Goal: Task Accomplishment & Management: Complete application form

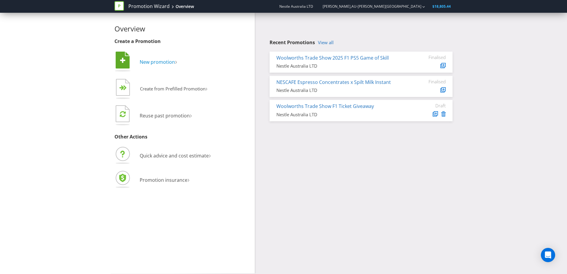
click at [164, 60] on span "New promotion" at bounding box center [157, 62] width 35 height 7
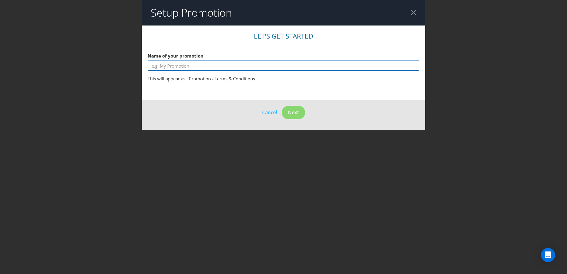
click at [193, 68] on input "text" at bounding box center [284, 66] width 272 height 10
type input "N"
click at [214, 66] on input "WW x Nesquik Tefal" at bounding box center [284, 66] width 272 height 10
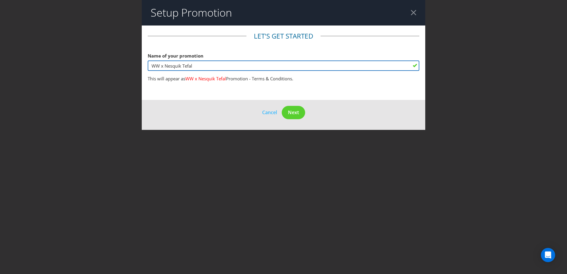
click at [214, 66] on input "WW x Nesquik Tefal" at bounding box center [284, 66] width 272 height 10
type input "Nesquik x [PERSON_NAME]"
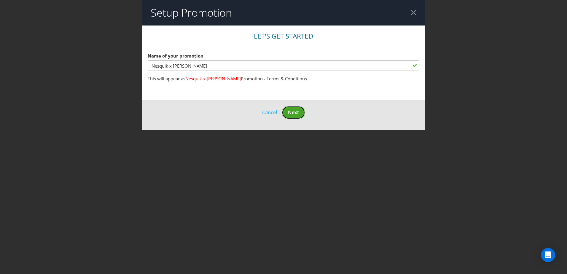
click at [301, 113] on button "Next" at bounding box center [293, 112] width 23 height 13
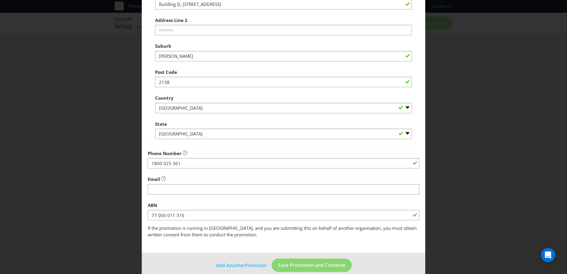
scroll to position [113, 0]
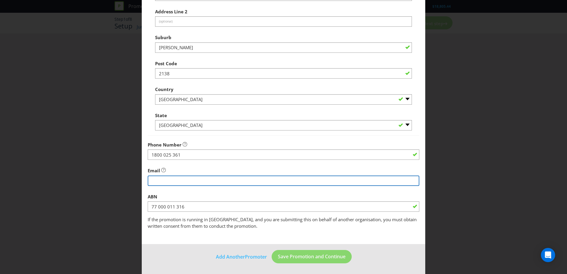
click at [198, 177] on input "string" at bounding box center [284, 181] width 272 height 10
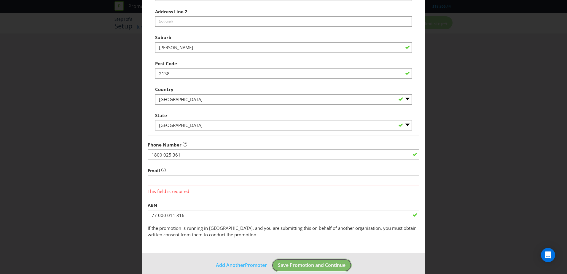
click at [308, 259] on button "Save Promotion and Continue" at bounding box center [312, 265] width 80 height 13
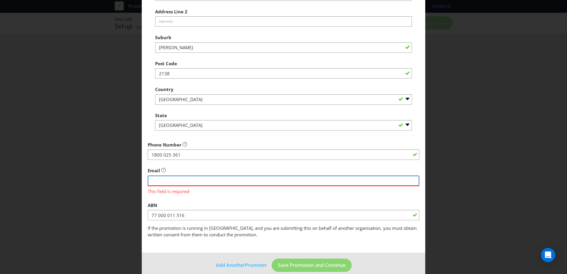
click at [185, 183] on input "string" at bounding box center [284, 181] width 272 height 10
type input "[PERSON_NAME][EMAIL_ADDRESS][PERSON_NAME][DOMAIN_NAME]"
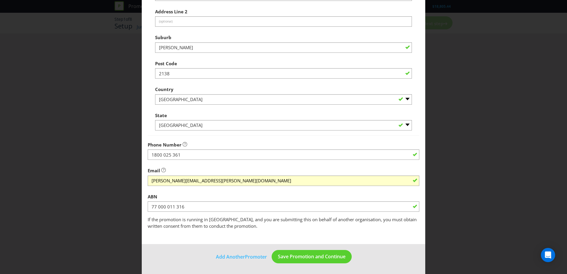
click at [304, 195] on div "ABN 77 000 011 316" at bounding box center [284, 201] width 272 height 21
click at [309, 255] on span "Save Promotion and Continue" at bounding box center [312, 256] width 68 height 7
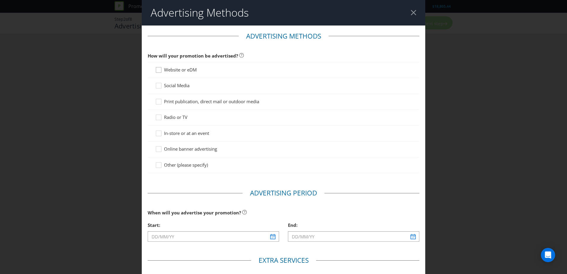
click at [159, 70] on icon at bounding box center [159, 71] width 9 height 9
click at [0, 0] on input "Website or eDM" at bounding box center [0, 0] width 0 height 0
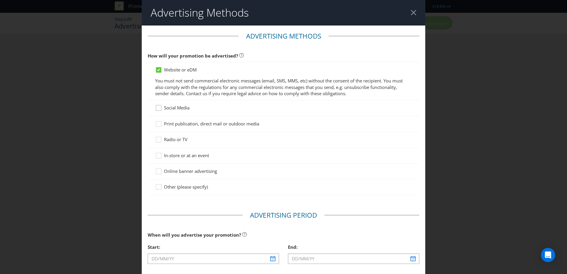
click at [159, 108] on icon at bounding box center [159, 109] width 9 height 9
click at [0, 0] on input "Social Media" at bounding box center [0, 0] width 0 height 0
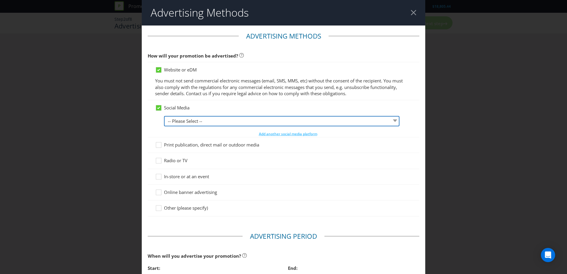
click at [175, 121] on select "-- Please Select -- Facebook X Instagram Snapchat LinkedIn Pinterest Tumblr You…" at bounding box center [282, 121] width 236 height 10
select select "INSTAGRAM"
click at [164, 116] on select "-- Please Select -- Facebook X Instagram Snapchat LinkedIn Pinterest Tumblr You…" at bounding box center [282, 121] width 236 height 10
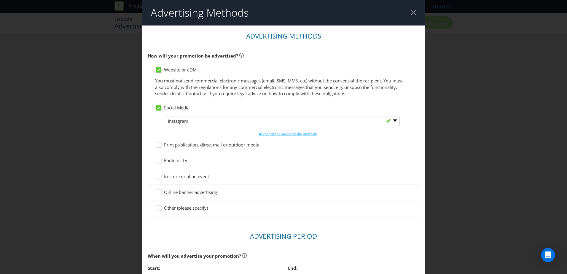
click at [148, 122] on div "Social Media -- Please Select -- Facebook X Instagram Snapchat LinkedIn Pintere…" at bounding box center [284, 118] width 272 height 37
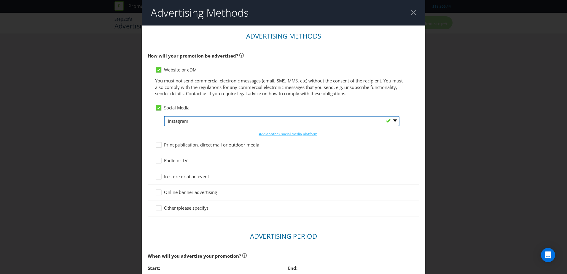
click at [182, 119] on select "-- Please Select -- Facebook X Instagram Snapchat LinkedIn Pinterest Tumblr You…" at bounding box center [282, 121] width 236 height 10
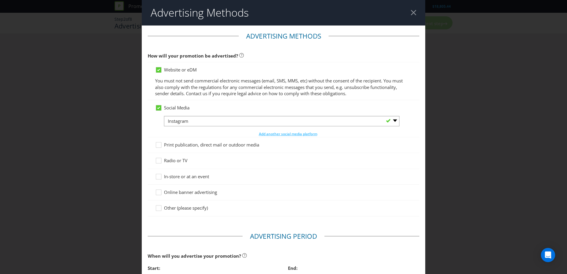
click at [152, 125] on div "Social Media -- Please Select -- Facebook X Instagram Snapchat LinkedIn Pintere…" at bounding box center [284, 118] width 272 height 37
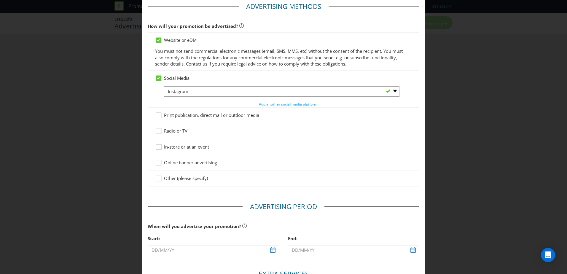
click at [156, 147] on icon at bounding box center [159, 148] width 9 height 9
click at [0, 0] on input "In-store or at an event" at bounding box center [0, 0] width 0 height 0
click at [157, 164] on icon at bounding box center [159, 164] width 9 height 9
click at [0, 0] on input "Online banner advertising" at bounding box center [0, 0] width 0 height 0
click at [157, 79] on icon at bounding box center [158, 78] width 3 height 2
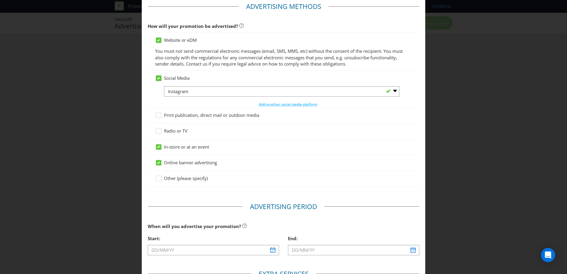
click at [0, 0] on input "Social Media" at bounding box center [0, 0] width 0 height 0
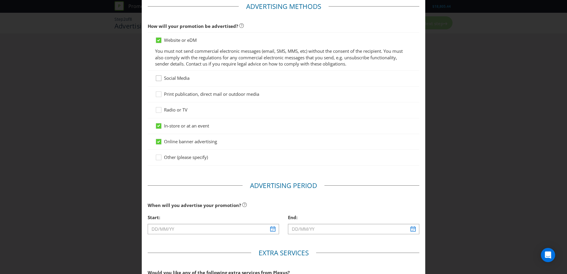
click at [158, 77] on div at bounding box center [158, 76] width 3 height 3
click at [0, 0] on input "Social Media" at bounding box center [0, 0] width 0 height 0
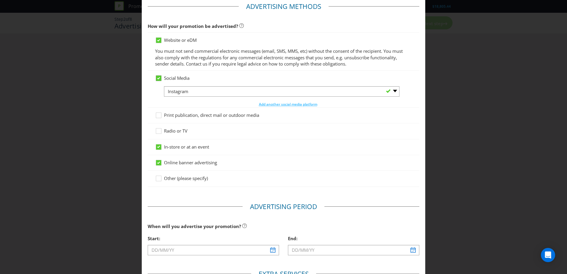
click at [158, 77] on icon at bounding box center [158, 78] width 3 height 2
click at [0, 0] on input "Social Media" at bounding box center [0, 0] width 0 height 0
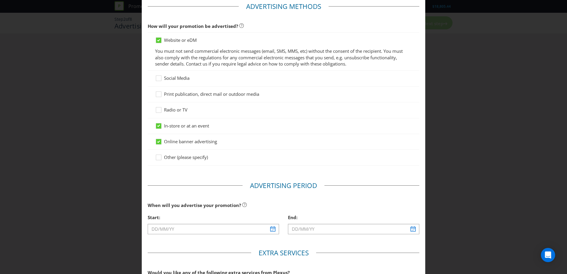
scroll to position [89, 0]
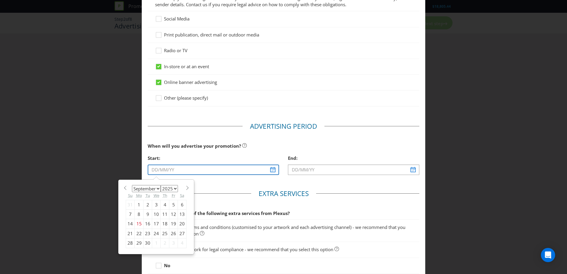
click at [210, 173] on input "text" at bounding box center [213, 170] width 131 height 10
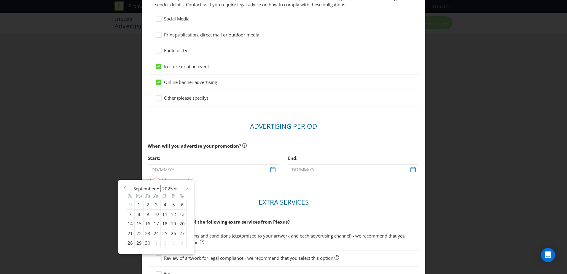
click at [187, 189] on span at bounding box center [187, 188] width 4 height 4
select select "11"
click at [155, 207] on div "3" at bounding box center [156, 204] width 9 height 9
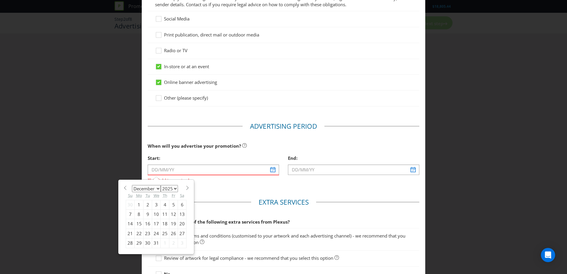
type input "[DATE]"
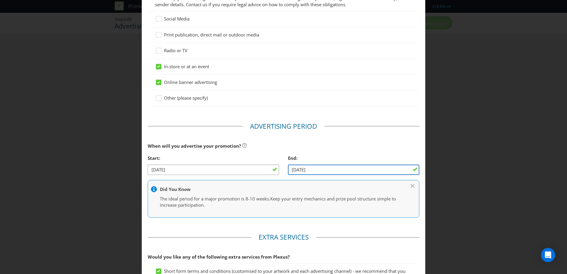
click at [302, 167] on input "[DATE]" at bounding box center [353, 170] width 131 height 10
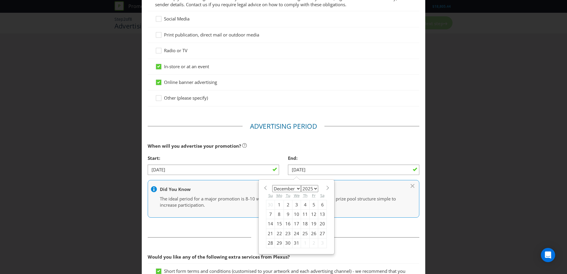
click at [325, 188] on span at bounding box center [327, 188] width 4 height 4
select select "0"
select select "2026"
click at [312, 222] on div "16" at bounding box center [314, 223] width 9 height 9
type input "[DATE]"
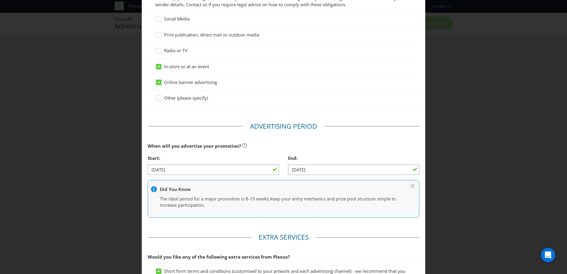
scroll to position [178, 0]
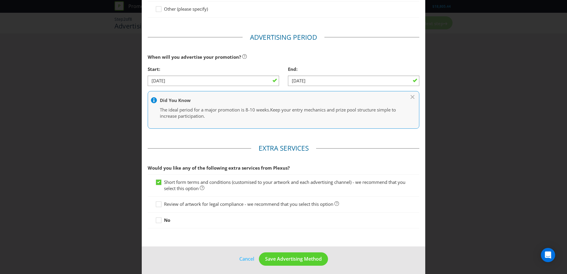
click at [159, 207] on div at bounding box center [283, 207] width 257 height 1
click at [158, 204] on icon at bounding box center [159, 205] width 9 height 9
click at [0, 0] on input "Review of artwork for legal compliance - we recommend that you select this opti…" at bounding box center [0, 0] width 0 height 0
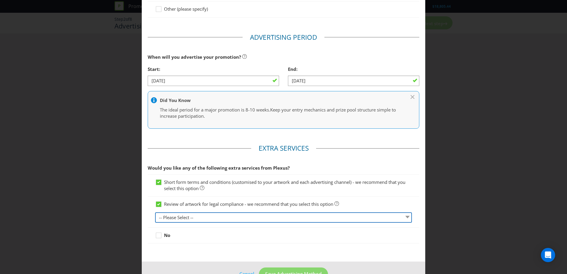
click at [161, 215] on select "-- Please Select -- 1 piece 2-4 pieces (provided at same time) 5-7 pieces (prov…" at bounding box center [283, 217] width 257 height 10
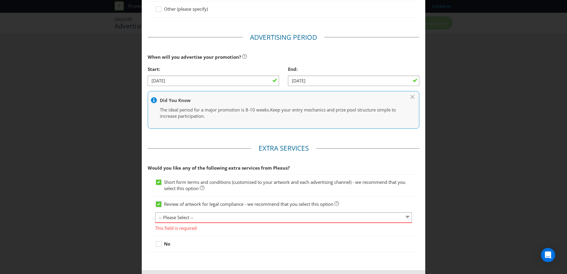
click at [158, 206] on icon at bounding box center [158, 204] width 3 height 2
click at [0, 0] on input "Review of artwork for legal compliance - we recommend that you select this opti…" at bounding box center [0, 0] width 0 height 0
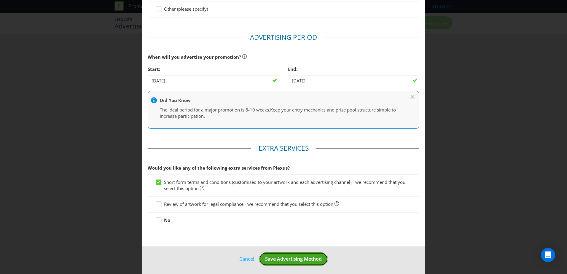
click at [265, 258] on span "Save Advertising Method" at bounding box center [293, 259] width 57 height 7
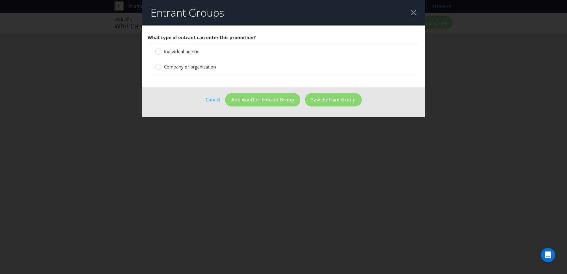
click at [193, 51] on span "Individual person" at bounding box center [182, 51] width 36 height 6
click at [0, 0] on input "Individual person" at bounding box center [0, 0] width 0 height 0
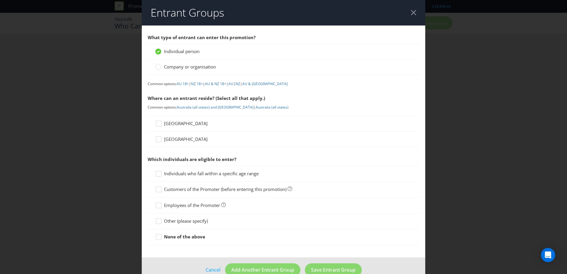
click at [178, 123] on span "[GEOGRAPHIC_DATA]" at bounding box center [186, 123] width 44 height 6
click at [0, 0] on input "[GEOGRAPHIC_DATA]" at bounding box center [0, 0] width 0 height 0
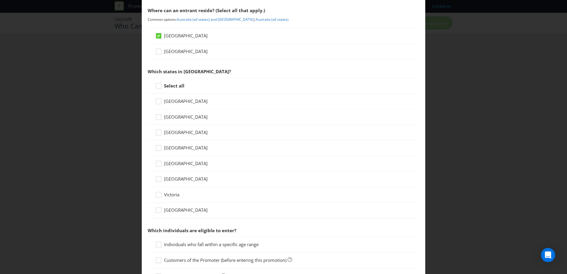
scroll to position [89, 0]
click at [159, 84] on div at bounding box center [158, 82] width 3 height 3
click at [0, 0] on input "Select all" at bounding box center [0, 0] width 0 height 0
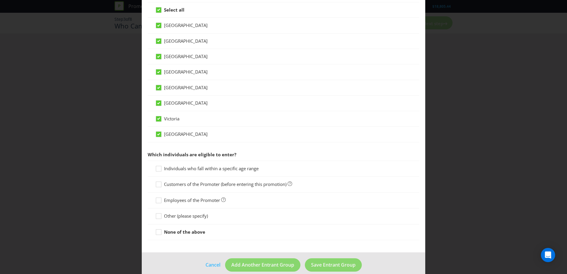
scroll to position [172, 0]
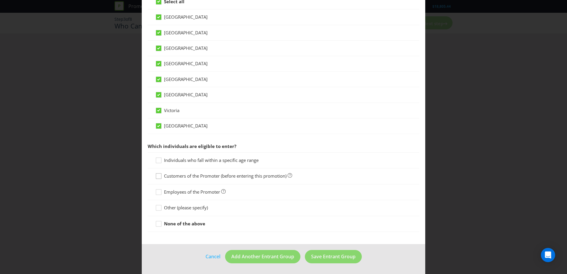
click at [160, 176] on icon at bounding box center [159, 177] width 9 height 9
click at [0, 0] on input "Customers of the Promoter (before entering this promotion)" at bounding box center [0, 0] width 0 height 0
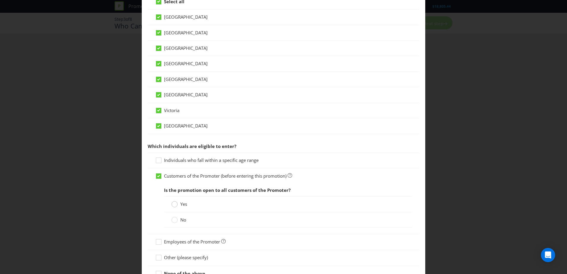
click at [173, 203] on div at bounding box center [174, 202] width 3 height 3
click at [0, 0] on input "Yes" at bounding box center [0, 0] width 0 height 0
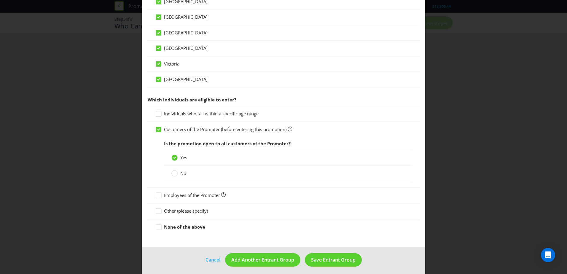
scroll to position [222, 0]
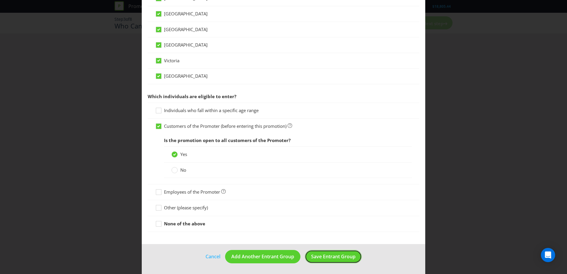
drag, startPoint x: 322, startPoint y: 257, endPoint x: 309, endPoint y: 205, distance: 54.1
click at [309, 205] on form "What type of entrant can enter this promotion? Individual person Company or org…" at bounding box center [284, 39] width 284 height 471
click at [333, 258] on span "Save Entrant Group" at bounding box center [333, 256] width 44 height 7
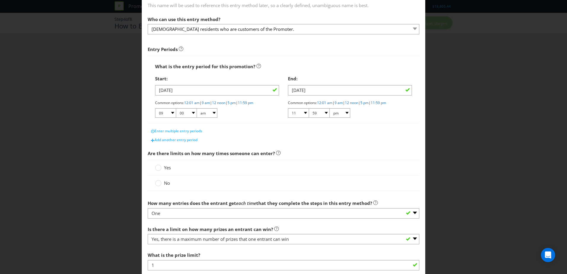
scroll to position [59, 0]
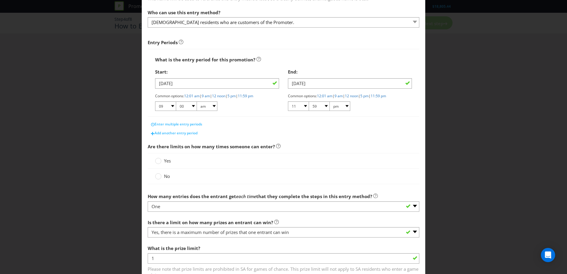
click at [161, 161] on label "Yes" at bounding box center [163, 161] width 17 height 6
click at [0, 0] on input "Yes" at bounding box center [0, 0] width 0 height 0
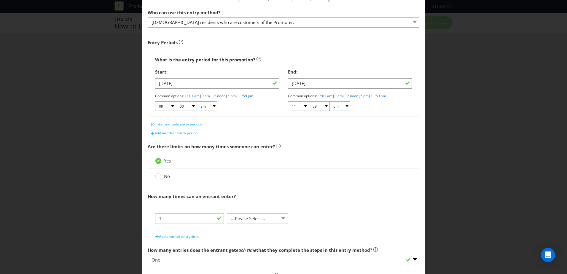
scroll to position [89, 0]
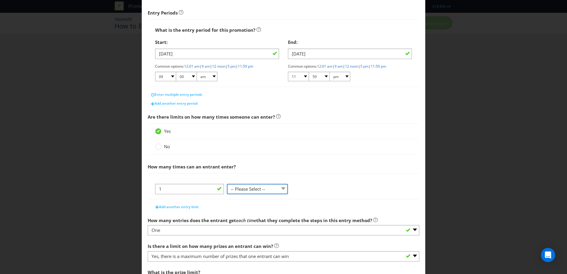
click at [248, 190] on select "-- Please Select -- per person per day per purchase per transaction Other (plea…" at bounding box center [257, 189] width 61 height 10
select select "PER_PURCHASE"
click at [227, 184] on select "-- Please Select -- per person per day per purchase per transaction Other (plea…" at bounding box center [257, 189] width 61 height 10
click at [324, 187] on div "1 -- Please Select -- per person per day per purchase per transaction Other (pl…" at bounding box center [283, 191] width 257 height 15
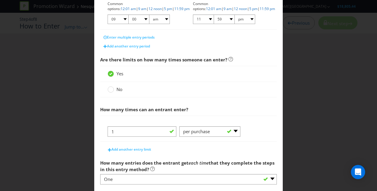
scroll to position [156, 0]
